Goal: Task Accomplishment & Management: Complete application form

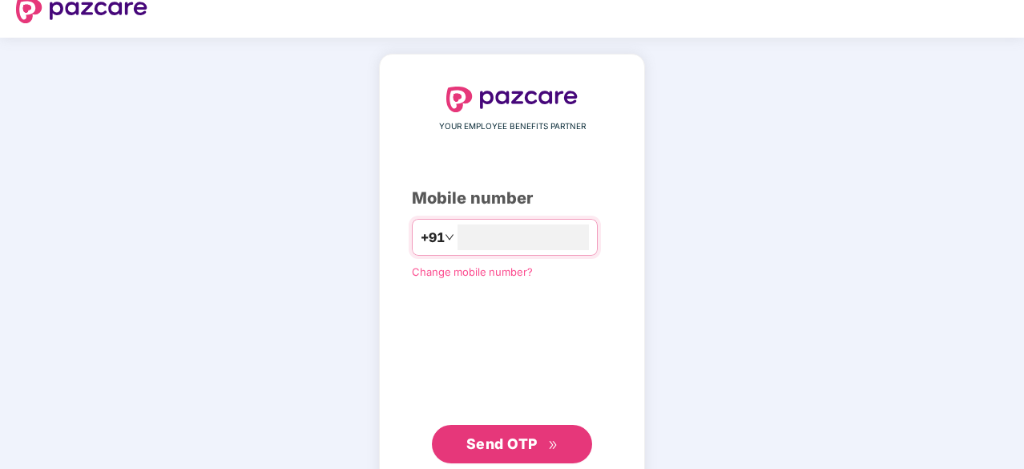
scroll to position [21, 0]
type input "**********"
click at [526, 450] on span "Send OTP" at bounding box center [512, 441] width 92 height 22
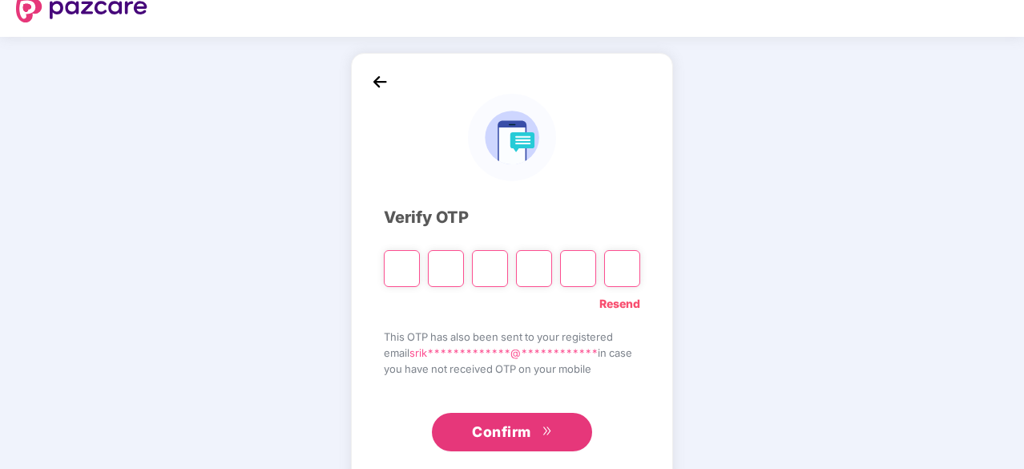
type input "*"
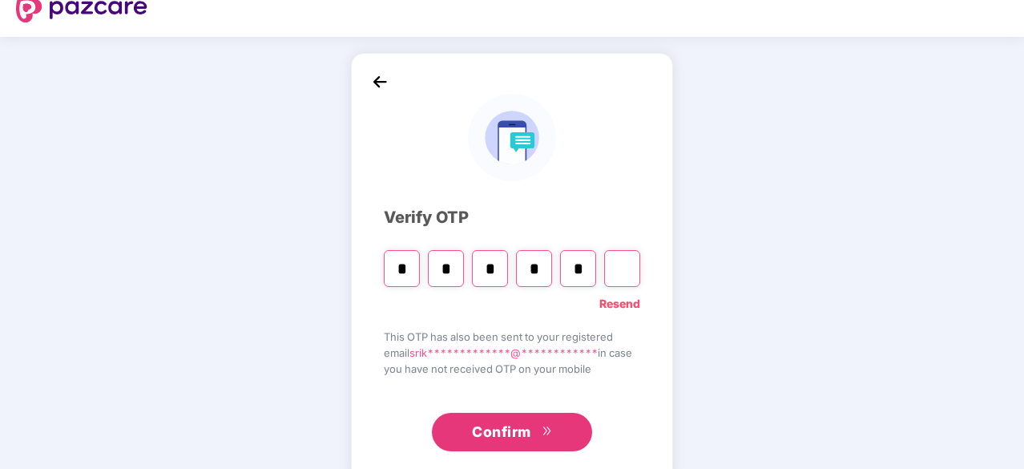
type input "*"
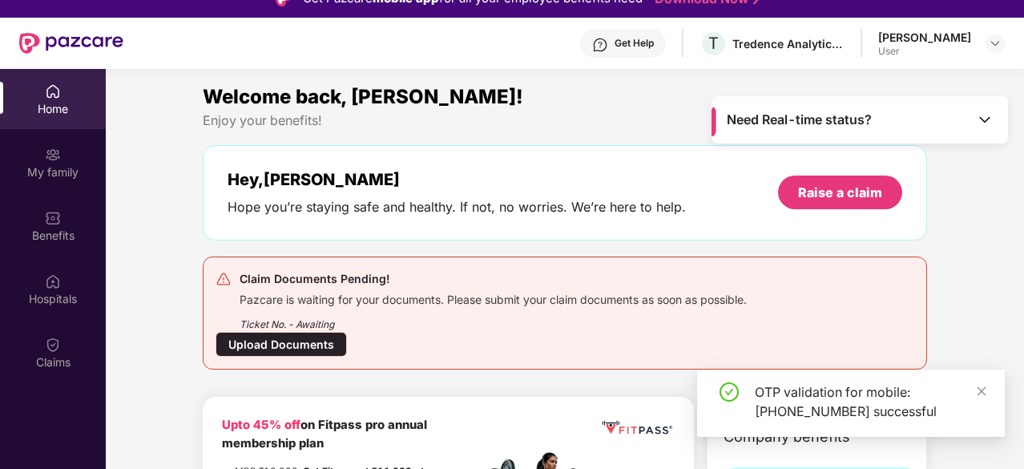
click at [292, 326] on div "Ticket No. - Awaiting" at bounding box center [492, 319] width 507 height 25
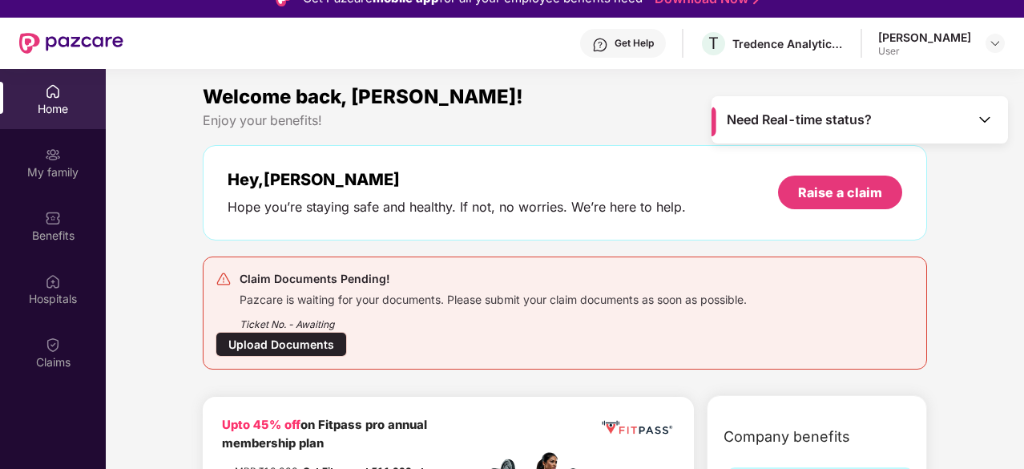
click at [292, 342] on div "Upload Documents" at bounding box center [280, 344] width 131 height 25
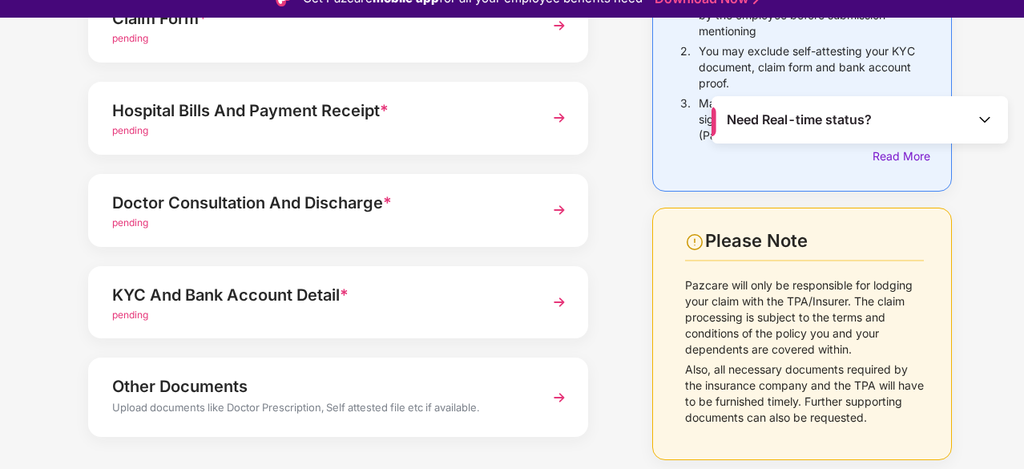
scroll to position [219, 0]
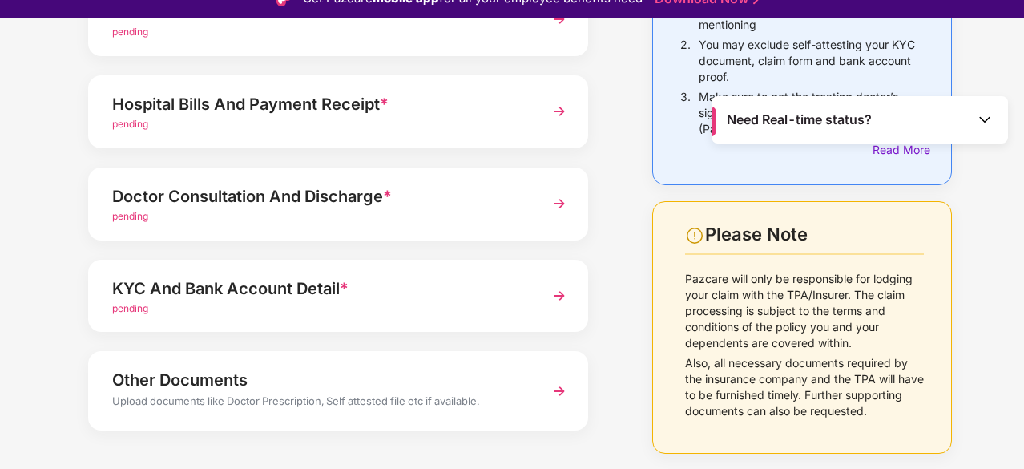
click at [389, 221] on div "pending" at bounding box center [319, 216] width 414 height 15
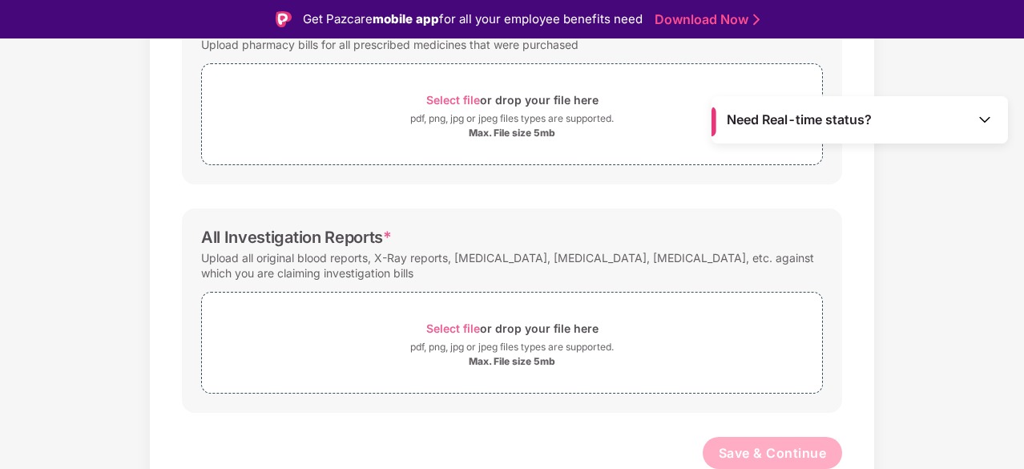
scroll to position [501, 0]
